Goal: Find specific fact: Find specific fact

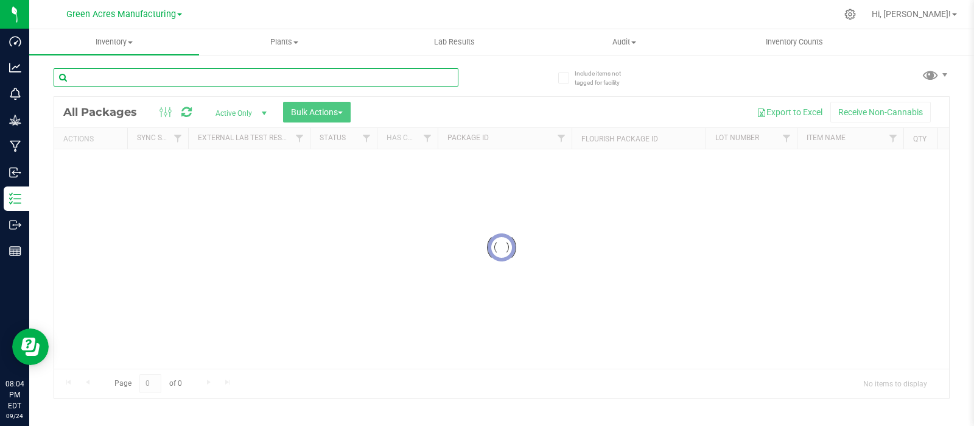
click at [195, 82] on input "text" at bounding box center [256, 77] width 405 height 18
paste input "LRV-AUG25ARZ06"
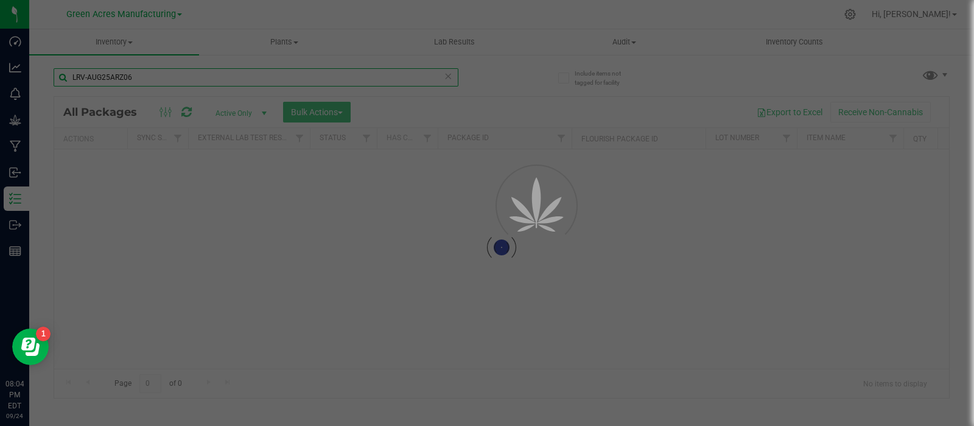
type input "LRV-AUG25ARZ06"
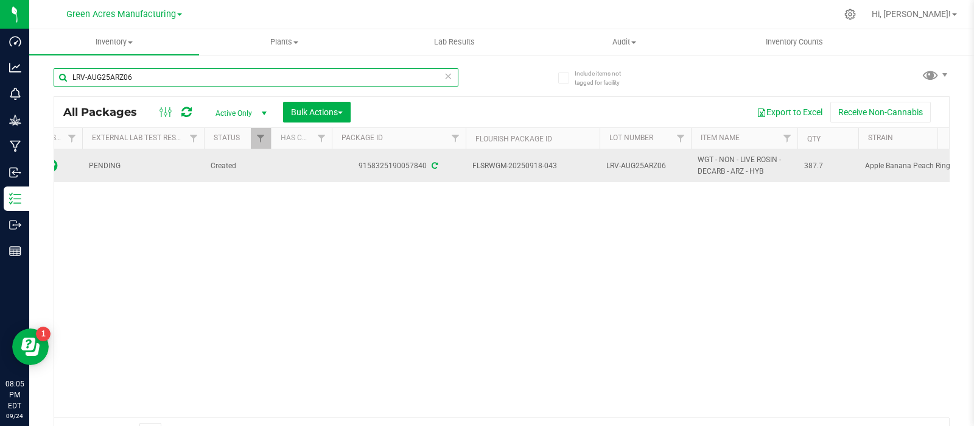
scroll to position [0, 107]
click at [810, 169] on span "387.7" at bounding box center [827, 166] width 46 height 12
copy span "387.7"
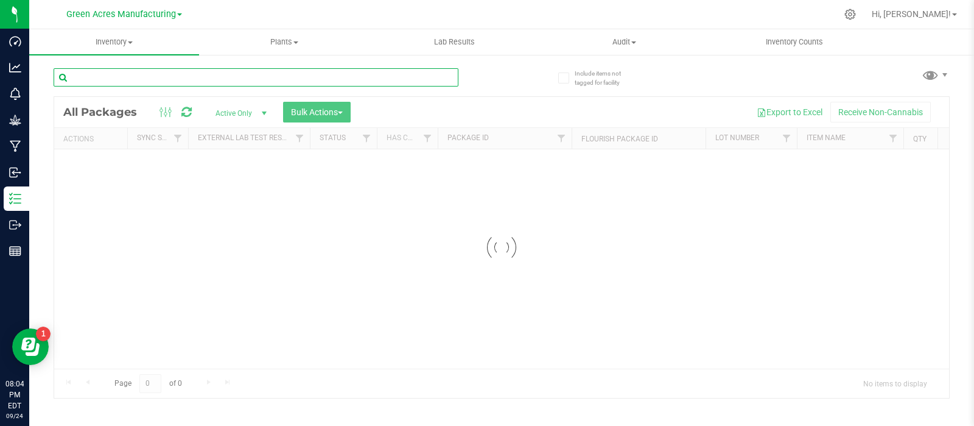
click at [282, 68] on input "text" at bounding box center [256, 77] width 405 height 18
paste input "LRV-AUG25JCW05"
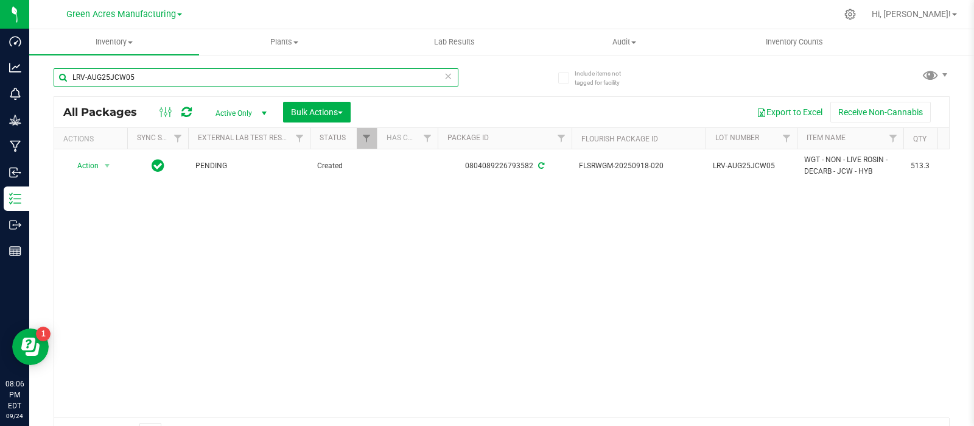
scroll to position [0, 26]
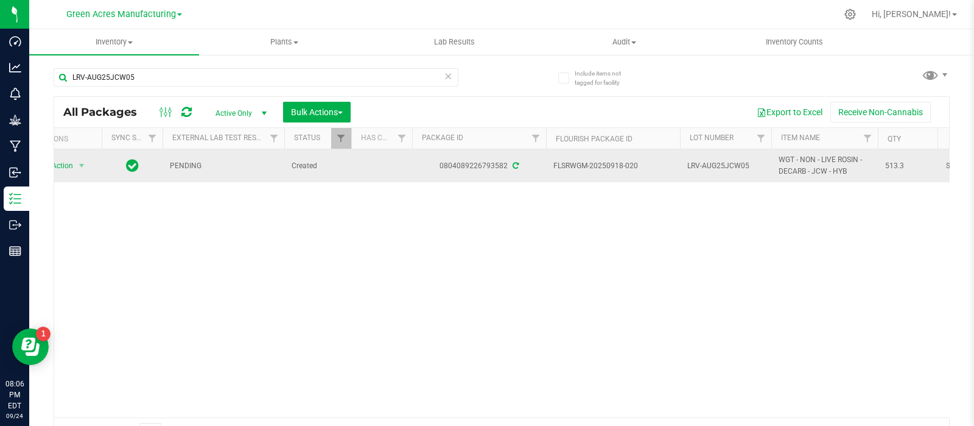
click at [896, 169] on span "513.3" at bounding box center [908, 166] width 46 height 12
copy span "513.3"
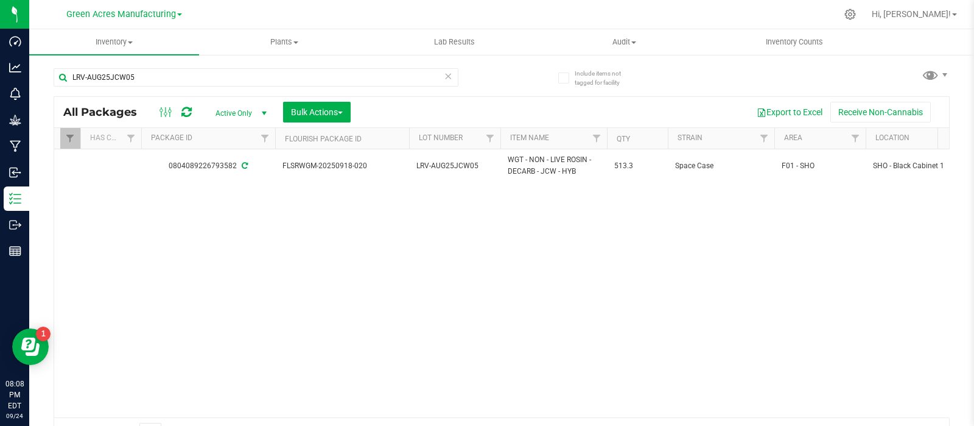
scroll to position [0, 298]
click at [226, 63] on div "LRV-AUG25JCW05" at bounding box center [278, 76] width 448 height 39
click at [217, 71] on input "LRV-AUG25JCW05" at bounding box center [256, 77] width 405 height 18
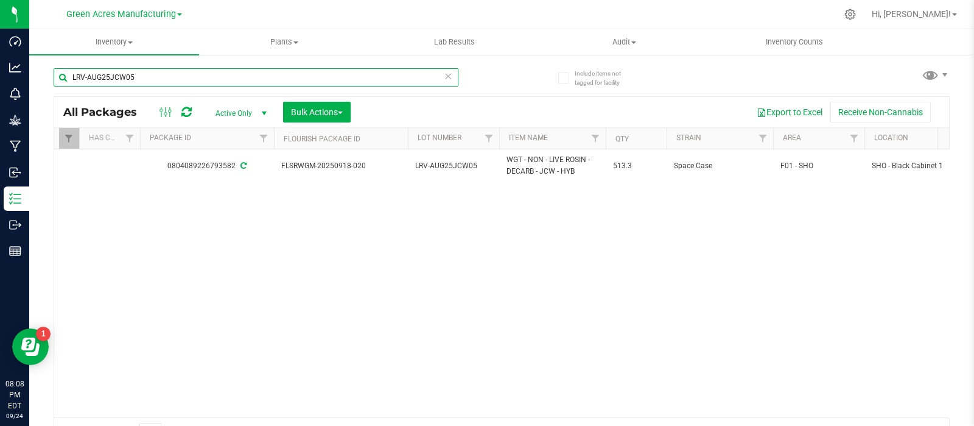
paste input "ZKR07"
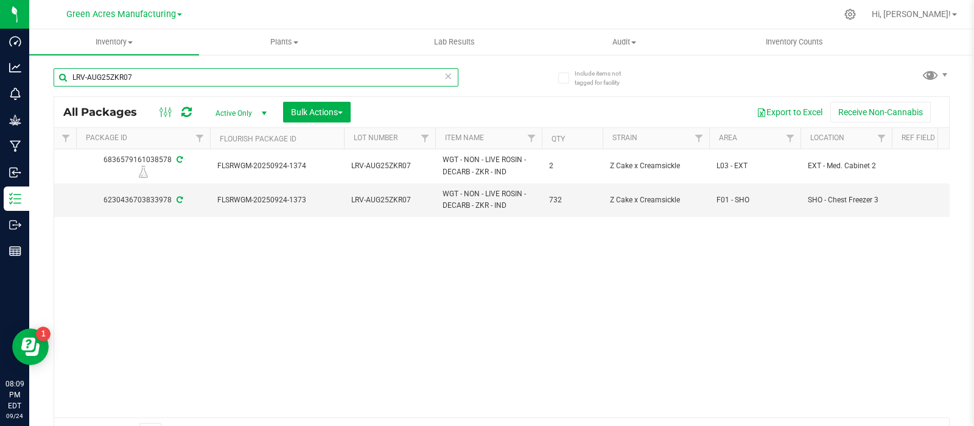
scroll to position [0, 362]
type input "LRV-AUG25ZKR07"
click at [553, 200] on span "732" at bounding box center [572, 200] width 46 height 12
copy span "732"
